Goal: Information Seeking & Learning: Stay updated

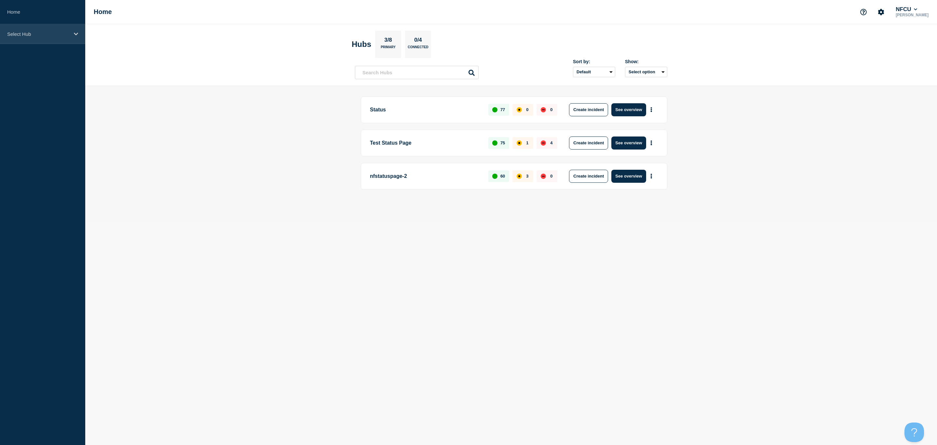
click at [67, 31] on p "Select Hub" at bounding box center [38, 34] width 62 height 6
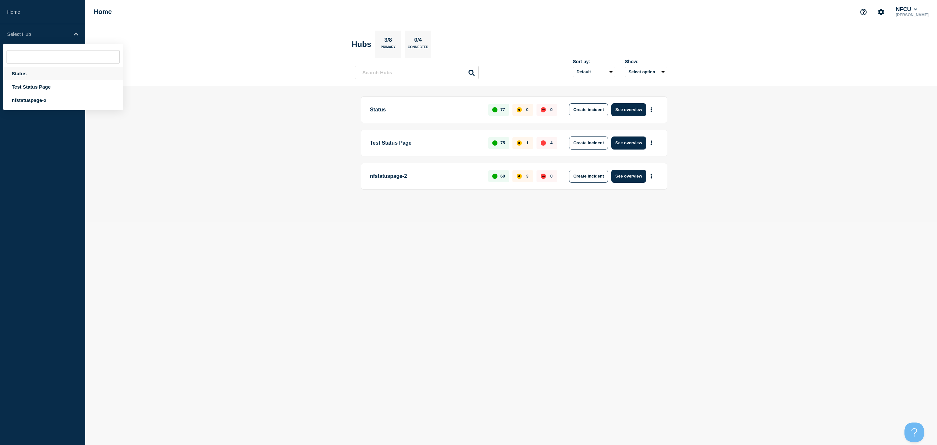
click at [18, 75] on div "Status" at bounding box center [63, 73] width 120 height 13
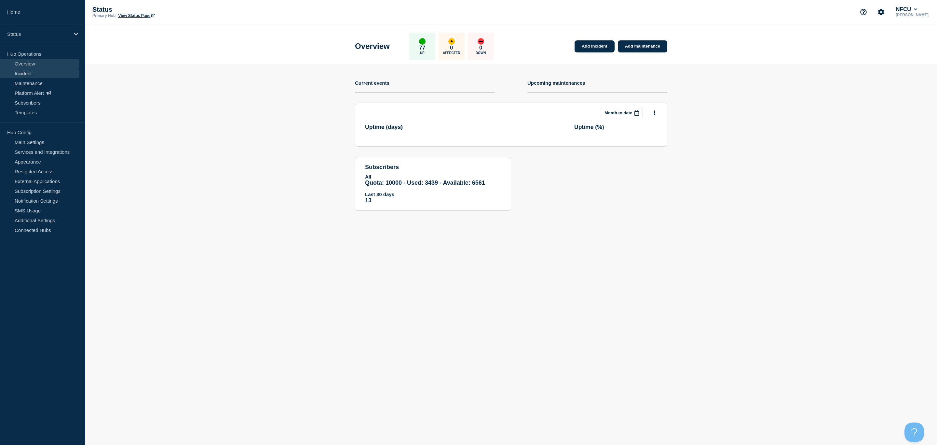
click at [35, 76] on link "Incident" at bounding box center [39, 73] width 79 height 10
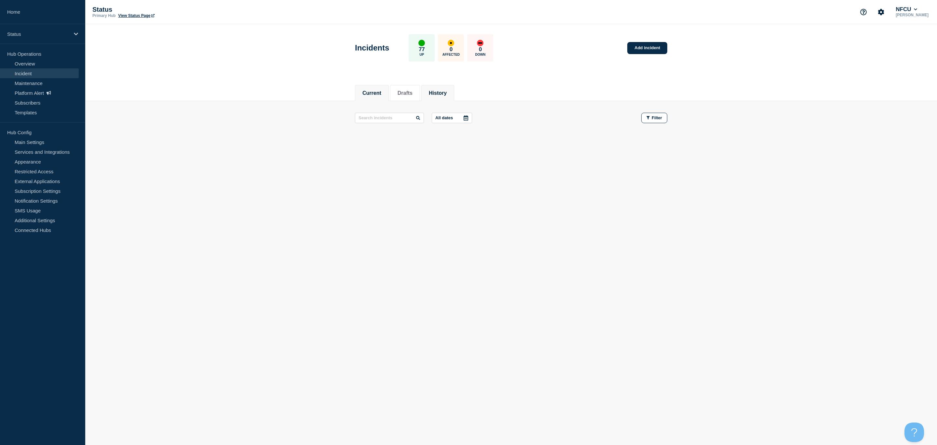
click at [447, 93] on button "History" at bounding box center [438, 93] width 18 height 6
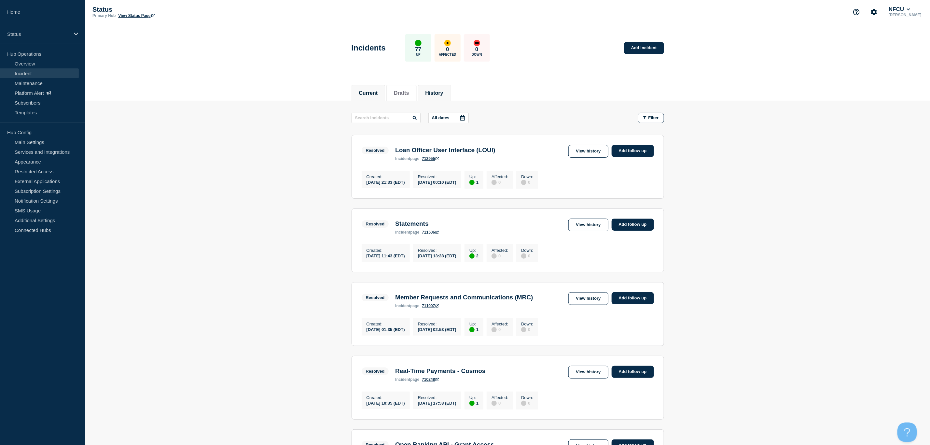
click at [370, 95] on button "Current" at bounding box center [368, 93] width 19 height 6
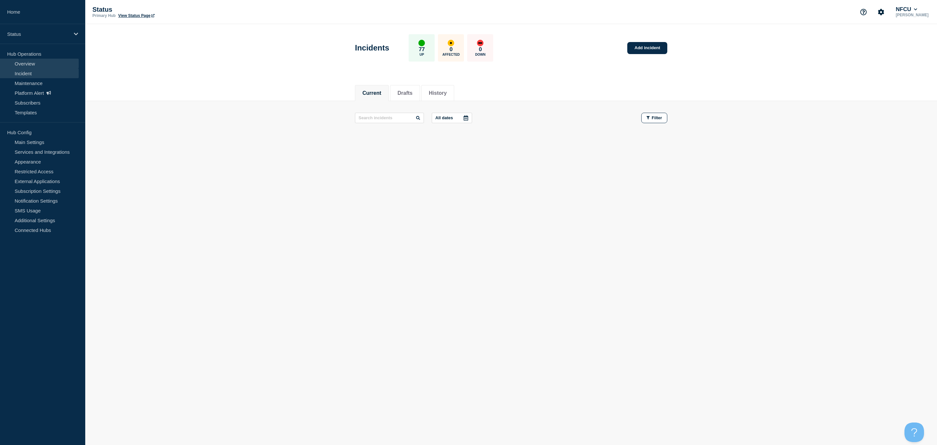
click at [32, 62] on link "Overview" at bounding box center [39, 64] width 79 height 10
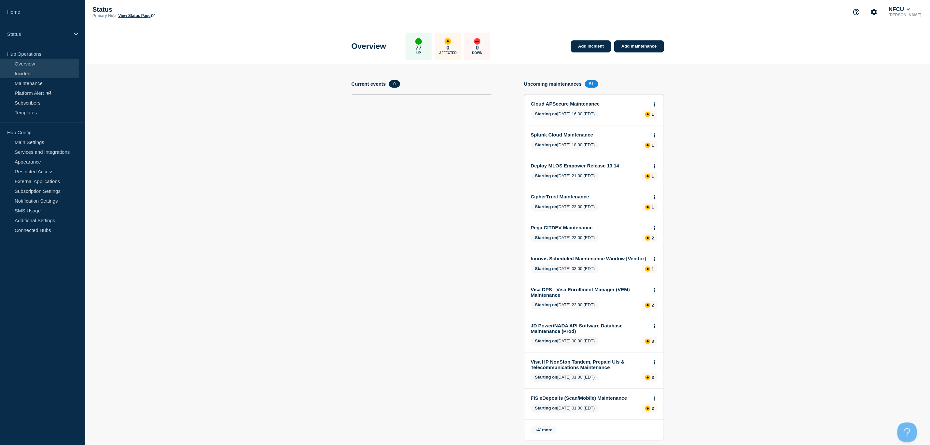
click at [30, 72] on link "Incident" at bounding box center [39, 73] width 79 height 10
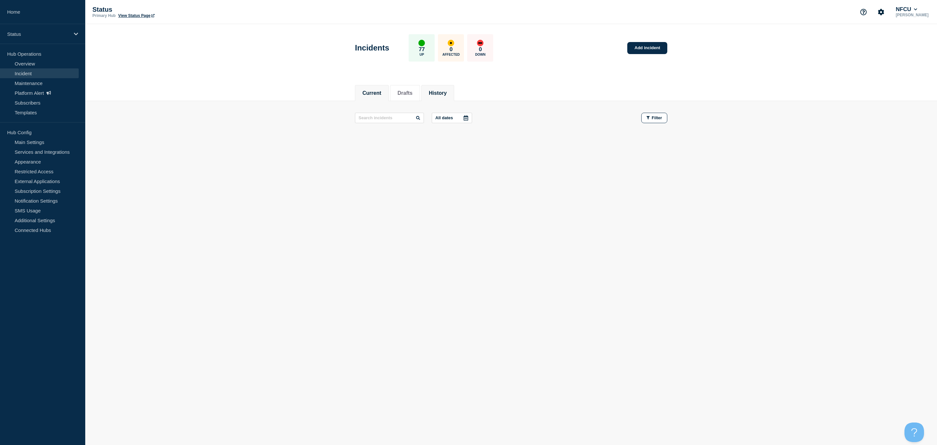
click at [447, 90] on button "History" at bounding box center [438, 93] width 18 height 6
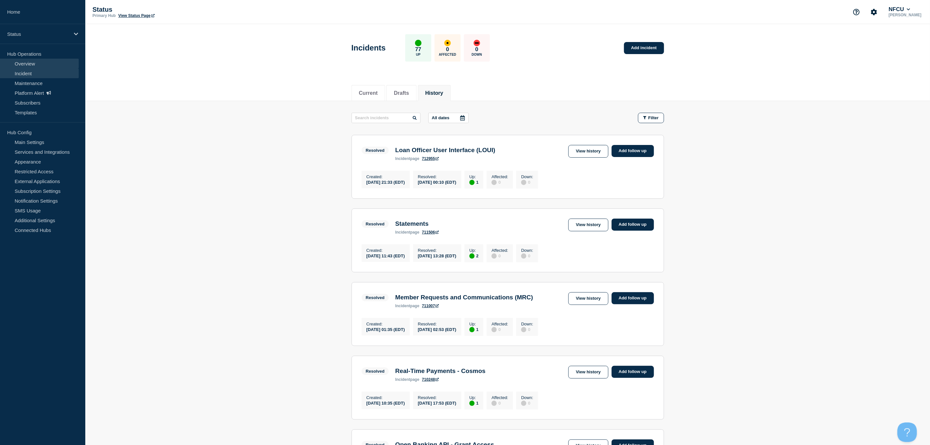
click at [29, 63] on link "Overview" at bounding box center [39, 64] width 79 height 10
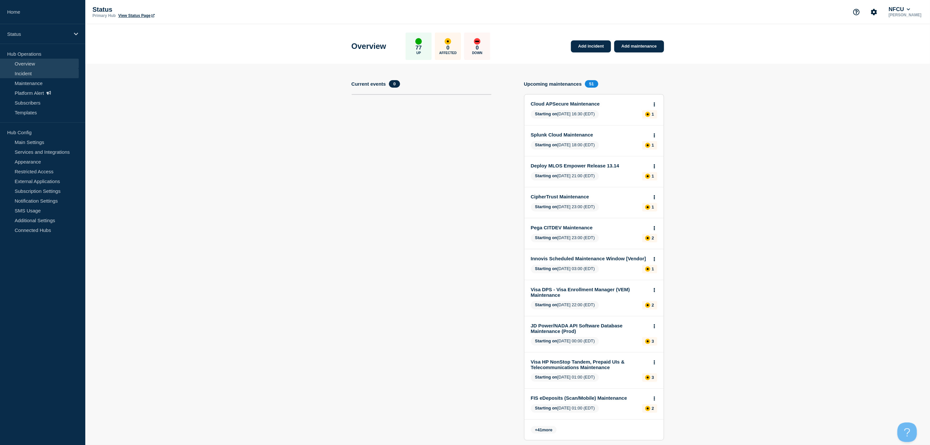
click at [21, 74] on link "Incident" at bounding box center [39, 73] width 79 height 10
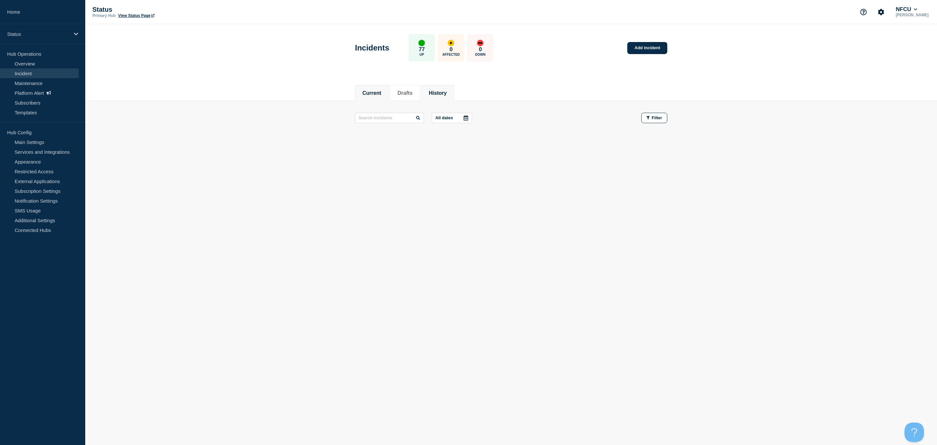
click at [445, 93] on button "History" at bounding box center [438, 93] width 18 height 6
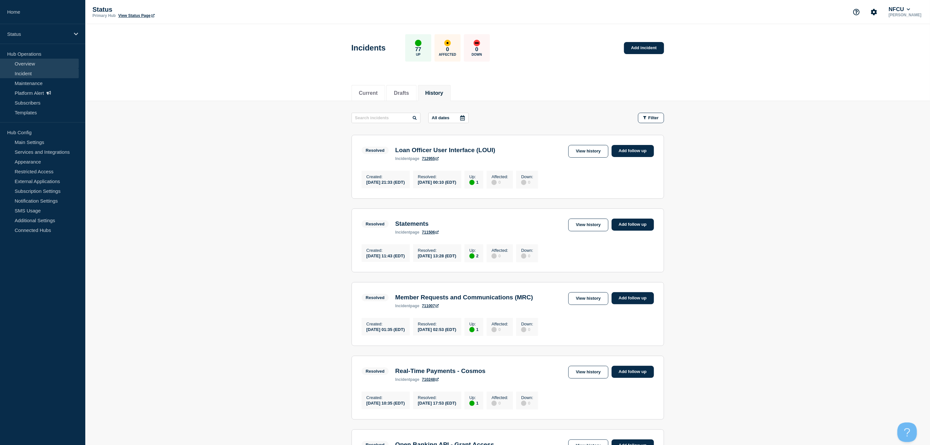
click at [32, 64] on link "Overview" at bounding box center [39, 64] width 79 height 10
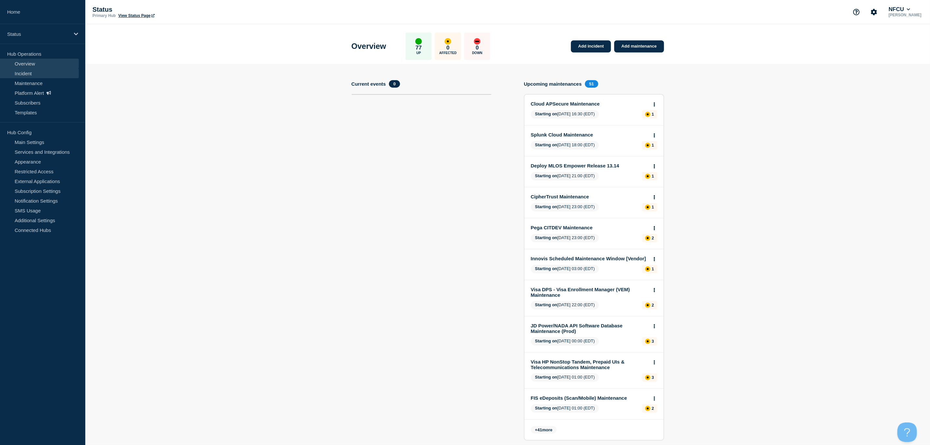
click at [34, 74] on link "Incident" at bounding box center [39, 73] width 79 height 10
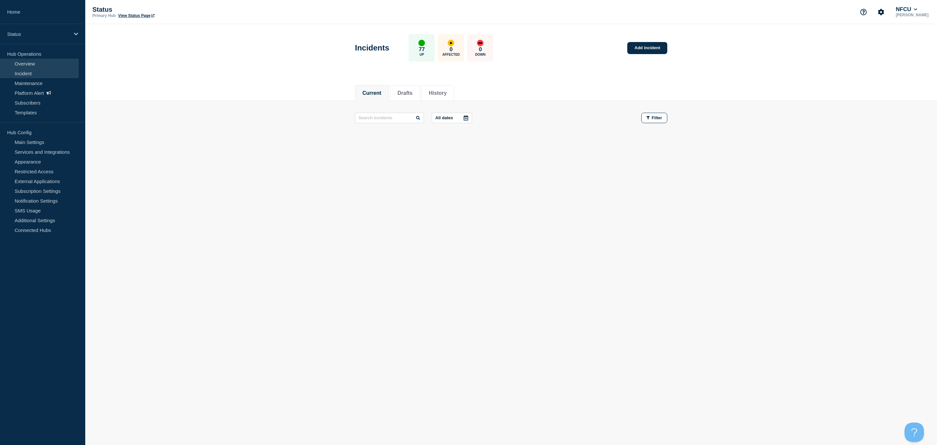
click at [29, 64] on link "Overview" at bounding box center [39, 64] width 79 height 10
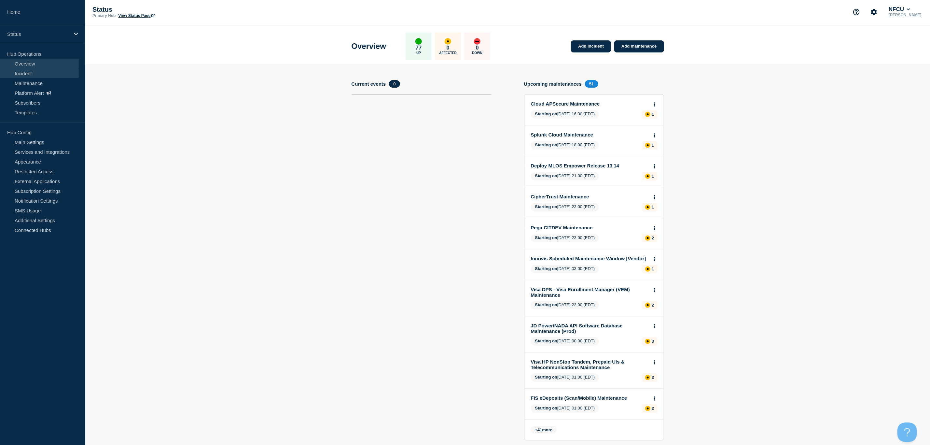
click at [35, 73] on link "Incident" at bounding box center [39, 73] width 79 height 10
